Goal: Find specific page/section

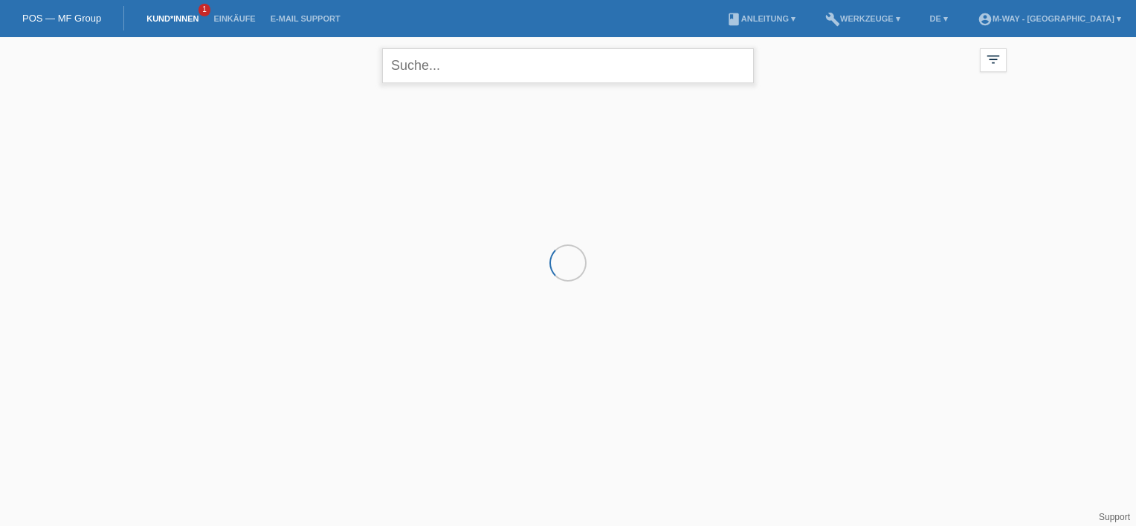
click at [488, 69] on input "text" at bounding box center [568, 65] width 372 height 35
type input "colombo"
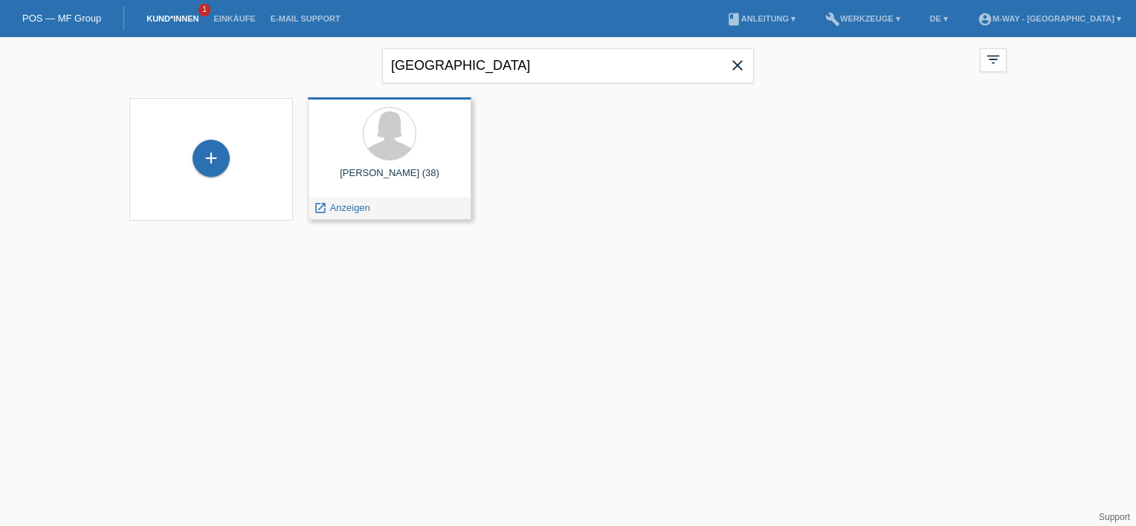
click at [399, 170] on div "[PERSON_NAME] (38)" at bounding box center [390, 179] width 140 height 24
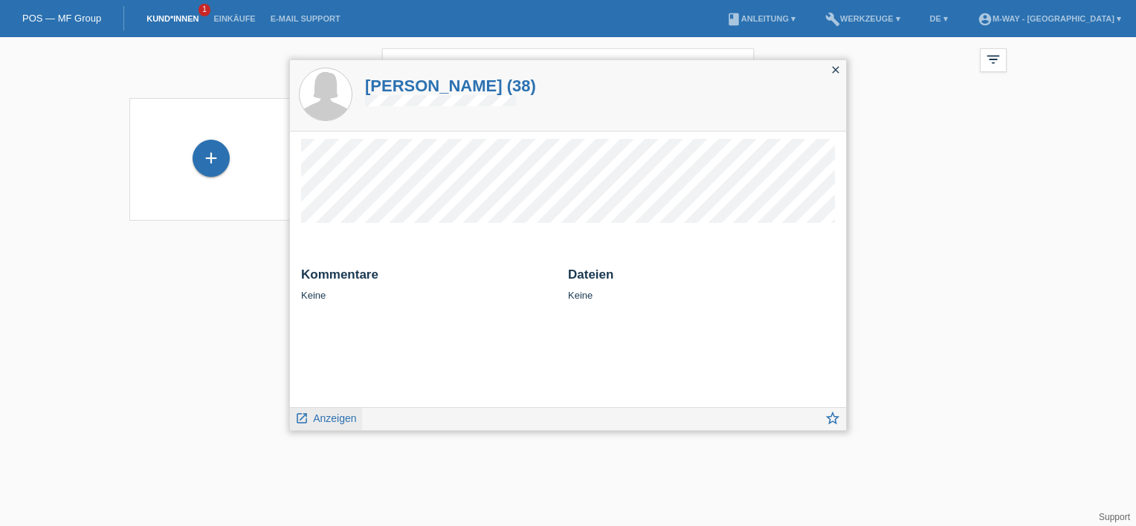
click at [338, 423] on span "Anzeigen" at bounding box center [334, 419] width 43 height 12
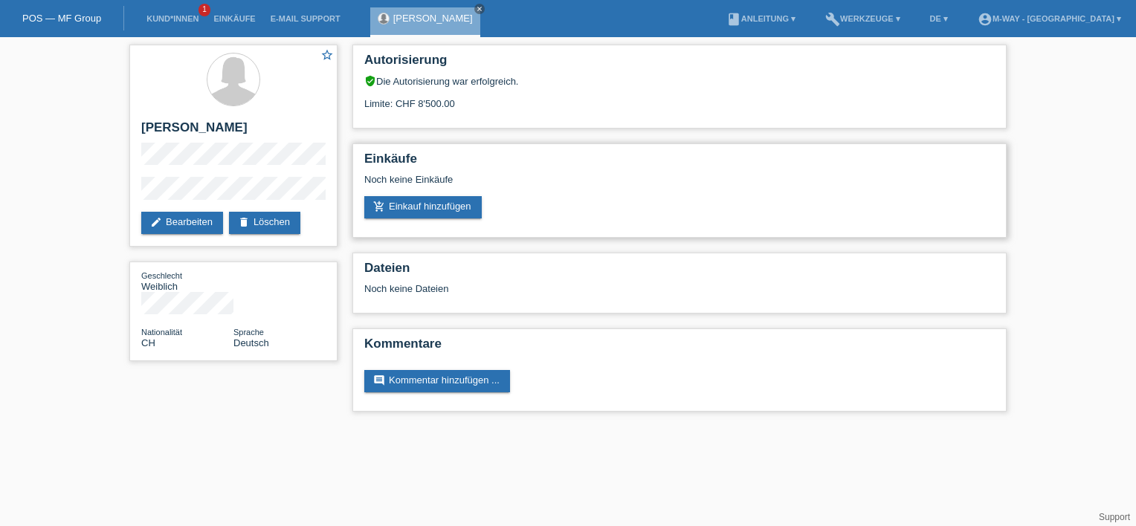
click at [621, 169] on h2 "Einkäufe" at bounding box center [679, 163] width 630 height 22
drag, startPoint x: 262, startPoint y: 127, endPoint x: 140, endPoint y: 130, distance: 121.2
click at [141, 130] on h2 "[PERSON_NAME]" at bounding box center [233, 131] width 184 height 22
click at [144, 146] on div "star_border Tanja Colombo edit Bearbeiten delete Löschen" at bounding box center [233, 146] width 208 height 202
click at [243, 175] on div "star_border Tanja Colombo edit Bearbeiten delete Löschen" at bounding box center [233, 146] width 208 height 202
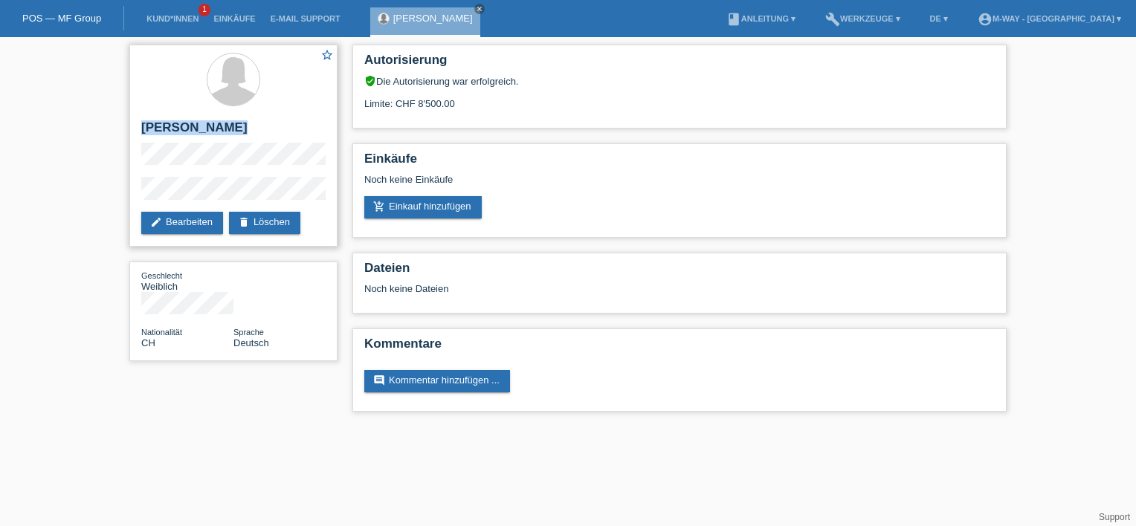
drag, startPoint x: 239, startPoint y: 174, endPoint x: 217, endPoint y: 173, distance: 22.3
click at [145, 134] on div "star_border Tanja Colombo edit Bearbeiten delete Löschen" at bounding box center [233, 146] width 208 height 202
click at [269, 190] on div "star_border Tanja Colombo edit Bearbeiten delete Löschen" at bounding box center [233, 146] width 208 height 202
click at [201, 8] on span "1" at bounding box center [204, 10] width 12 height 13
click at [193, 19] on link "Kund*innen" at bounding box center [172, 18] width 67 height 9
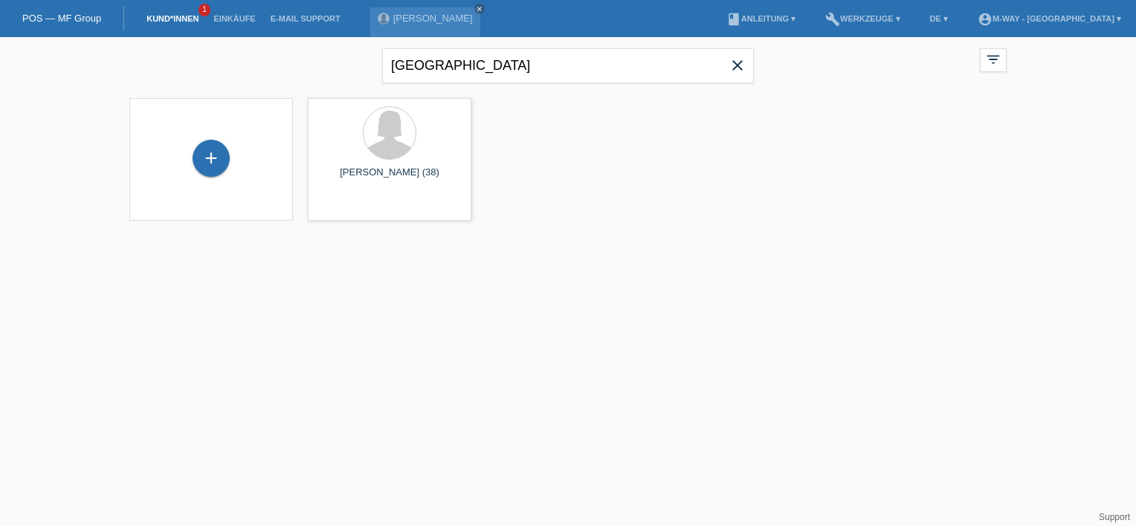
click at [737, 70] on icon "close" at bounding box center [737, 65] width 18 height 18
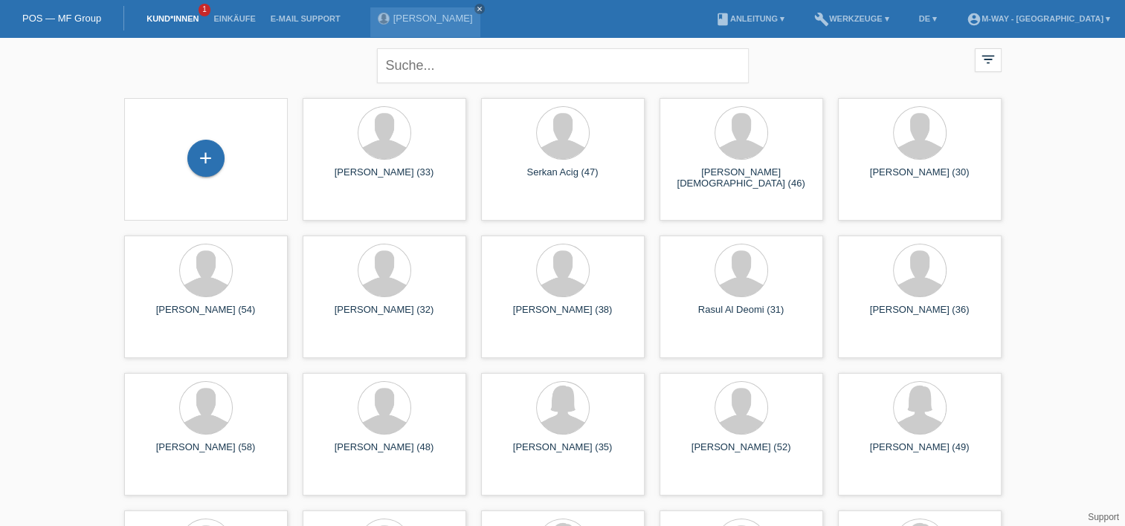
click at [169, 17] on link "Kund*innen" at bounding box center [172, 18] width 67 height 9
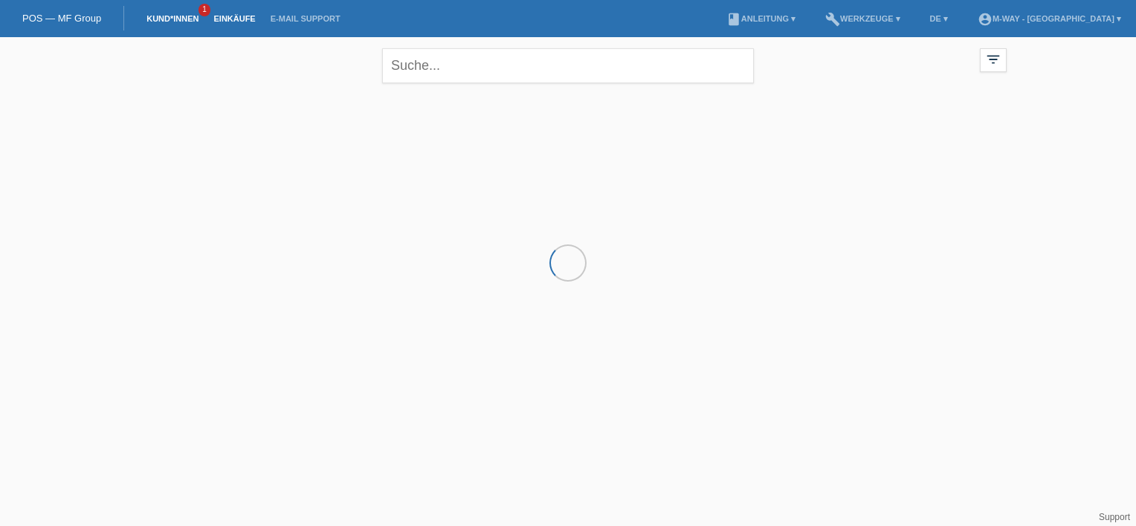
click at [227, 16] on link "Einkäufe" at bounding box center [234, 18] width 56 height 9
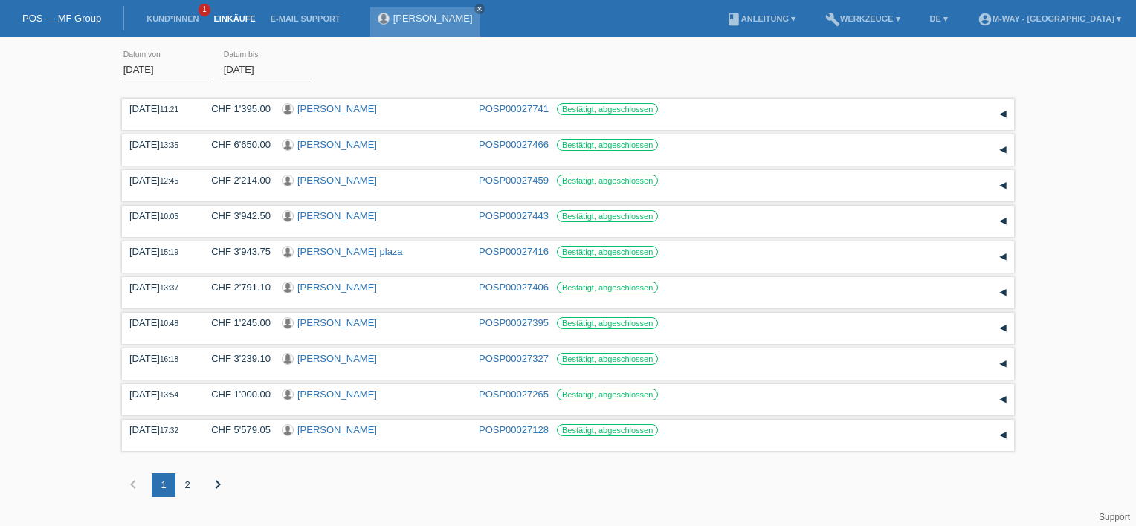
click at [432, 25] on div "Tanja Colombo close" at bounding box center [425, 22] width 110 height 30
click at [429, 28] on div "Tanja Colombo close" at bounding box center [425, 22] width 110 height 30
click at [175, 19] on link "Kund*innen" at bounding box center [172, 18] width 67 height 9
